Goal: Task Accomplishment & Management: Complete application form

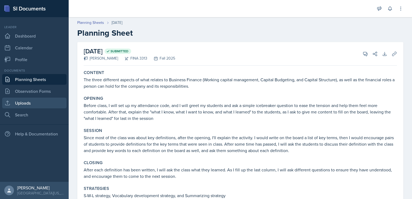
click at [34, 101] on link "Uploads" at bounding box center [34, 103] width 64 height 11
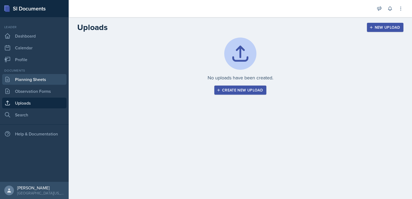
click at [41, 78] on link "Planning Sheets" at bounding box center [34, 79] width 64 height 11
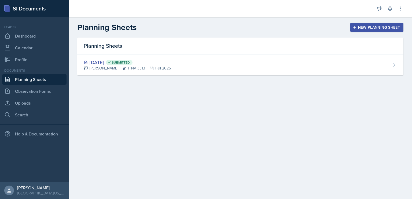
click at [370, 26] on div "New Planning Sheet" at bounding box center [377, 27] width 46 height 4
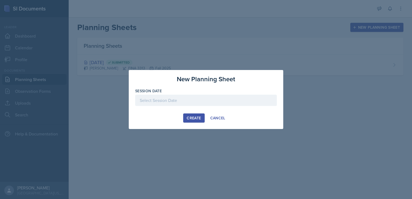
click at [187, 104] on div at bounding box center [206, 100] width 142 height 11
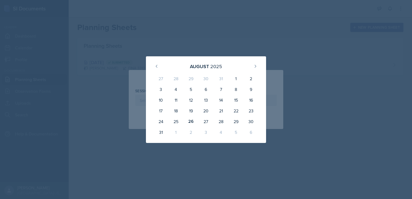
click at [208, 124] on div "27" at bounding box center [206, 121] width 15 height 11
type input "[DATE]"
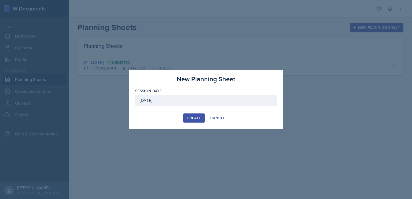
click at [199, 119] on div "Create" at bounding box center [194, 118] width 14 height 4
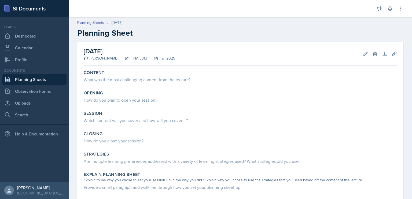
click at [163, 79] on div "What was the most challenging content from the lecture?" at bounding box center [240, 79] width 313 height 6
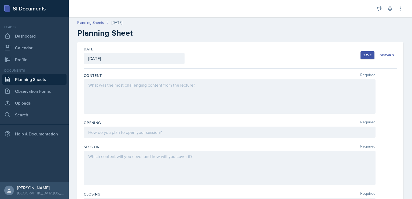
click at [162, 85] on div at bounding box center [230, 96] width 292 height 34
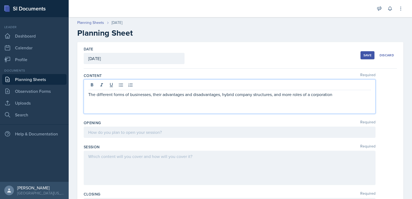
click at [186, 133] on div at bounding box center [230, 132] width 292 height 11
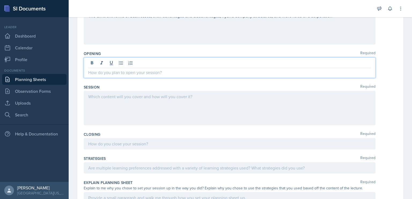
scroll to position [69, 0]
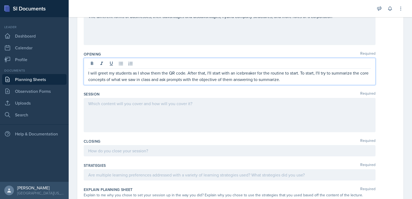
click at [179, 109] on div at bounding box center [230, 115] width 292 height 34
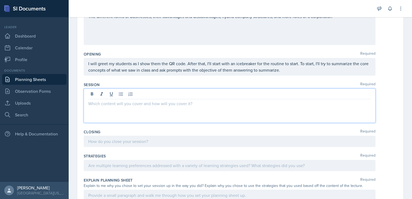
scroll to position [78, 0]
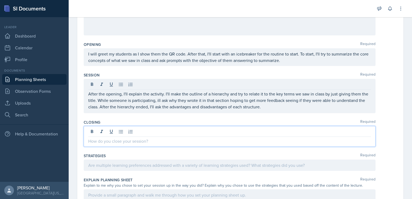
click at [207, 133] on div at bounding box center [230, 136] width 292 height 21
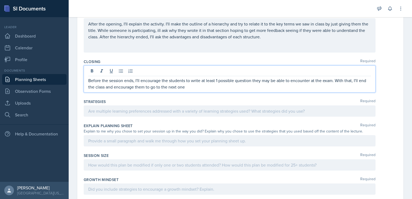
click at [188, 114] on p at bounding box center [229, 111] width 283 height 6
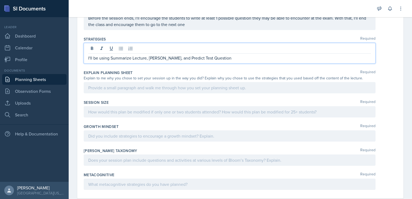
scroll to position [195, 0]
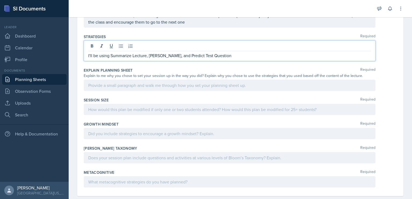
click at [165, 85] on p at bounding box center [229, 85] width 283 height 6
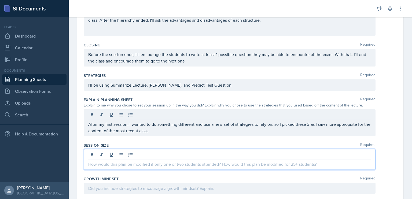
scroll to position [156, 0]
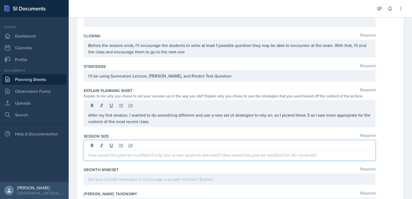
click at [140, 152] on p at bounding box center [229, 155] width 283 height 6
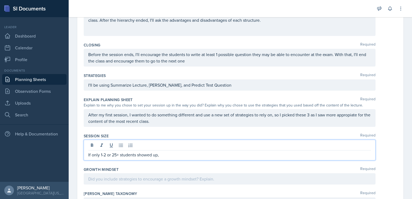
click at [170, 155] on p "If only 1-2 or 25+ students showed up," at bounding box center [229, 155] width 283 height 6
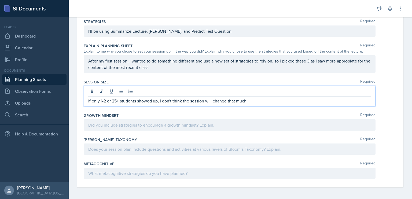
click at [159, 125] on p at bounding box center [229, 125] width 283 height 6
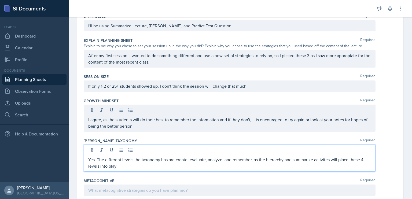
scroll to position [232, 0]
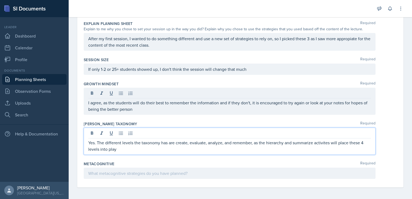
click at [144, 170] on p at bounding box center [229, 173] width 283 height 6
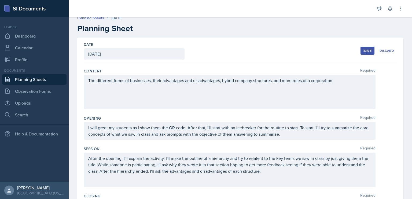
scroll to position [0, 0]
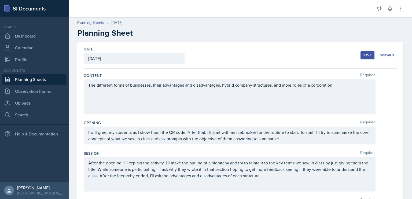
click at [366, 56] on div "Save" at bounding box center [368, 55] width 8 height 4
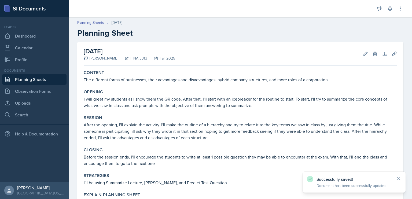
click at [28, 82] on link "Planning Sheets" at bounding box center [34, 79] width 64 height 11
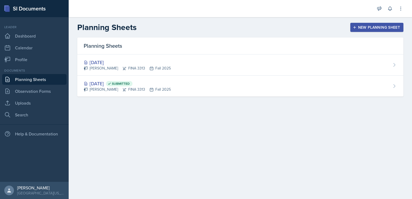
click at [122, 90] on icon at bounding box center [124, 89] width 4 height 4
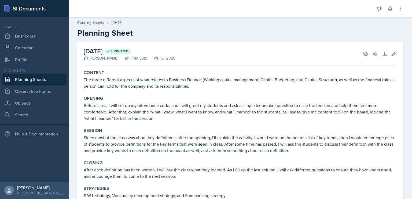
click at [40, 81] on link "Planning Sheets" at bounding box center [34, 79] width 64 height 11
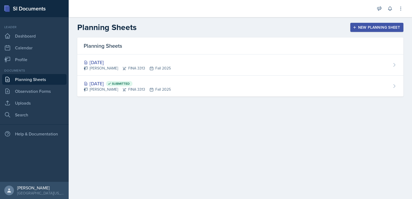
click at [142, 60] on div "[DATE]" at bounding box center [127, 62] width 87 height 7
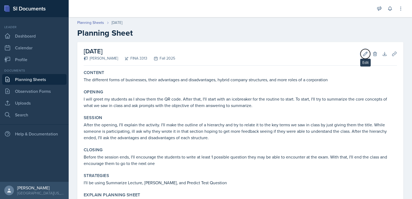
click at [363, 51] on icon at bounding box center [365, 53] width 5 height 5
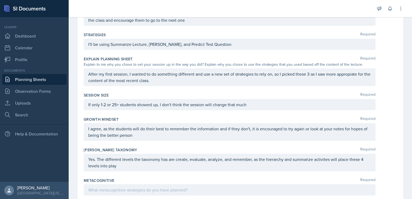
scroll to position [213, 0]
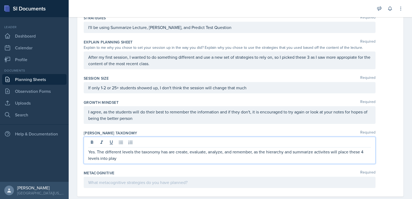
click at [147, 151] on p "Yes. The different levels the taxonomy has are create, evaluate, analyze, and r…" at bounding box center [229, 155] width 283 height 13
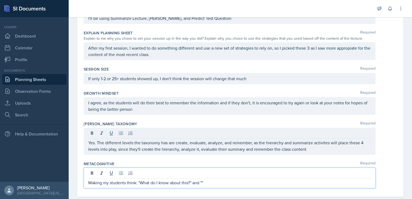
click at [209, 181] on p "Making my students think: "What do I know about this?" and """ at bounding box center [229, 183] width 283 height 6
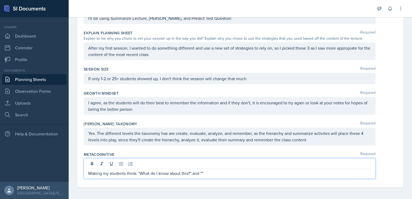
scroll to position [213, 0]
click at [399, 143] on div "Date [DATE] [DATE] 27 28 29 30 31 1 2 3 4 5 6 7 8 9 10 11 12 13 14 15 16 17 18 …" at bounding box center [240, 10] width 343 height 381
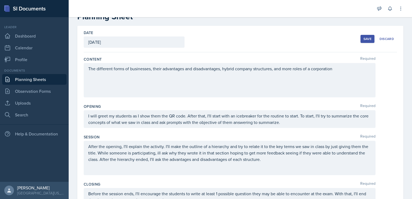
scroll to position [0, 0]
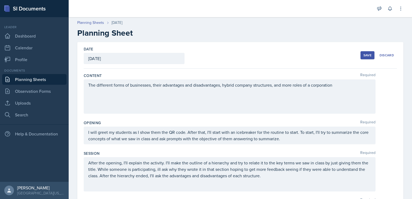
click at [364, 53] on div "Save" at bounding box center [368, 55] width 8 height 4
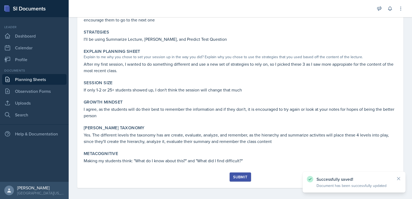
scroll to position [145, 0]
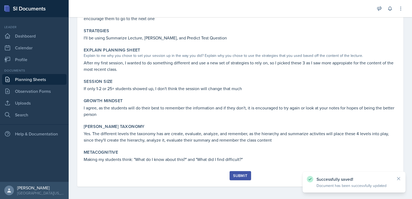
click at [244, 175] on div "Submit" at bounding box center [240, 176] width 14 height 4
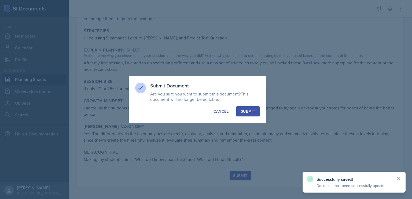
click at [251, 117] on div "Submit Document Are you sure you want to submit this document? This document wi…" at bounding box center [197, 99] width 137 height 47
click at [251, 114] on div "Submit" at bounding box center [248, 111] width 14 height 5
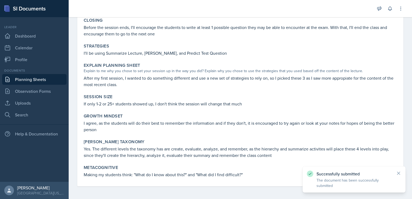
scroll to position [0, 0]
